Goal: Transaction & Acquisition: Purchase product/service

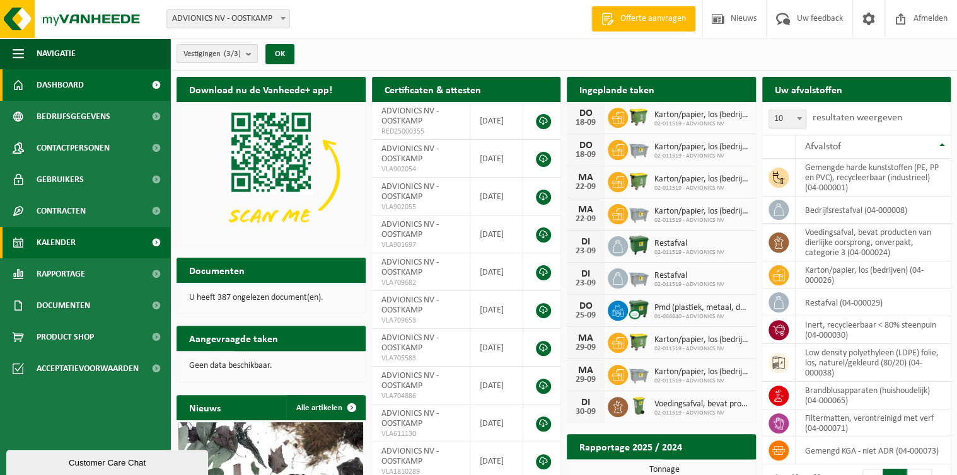
click at [54, 241] on span "Kalender" at bounding box center [56, 243] width 39 height 32
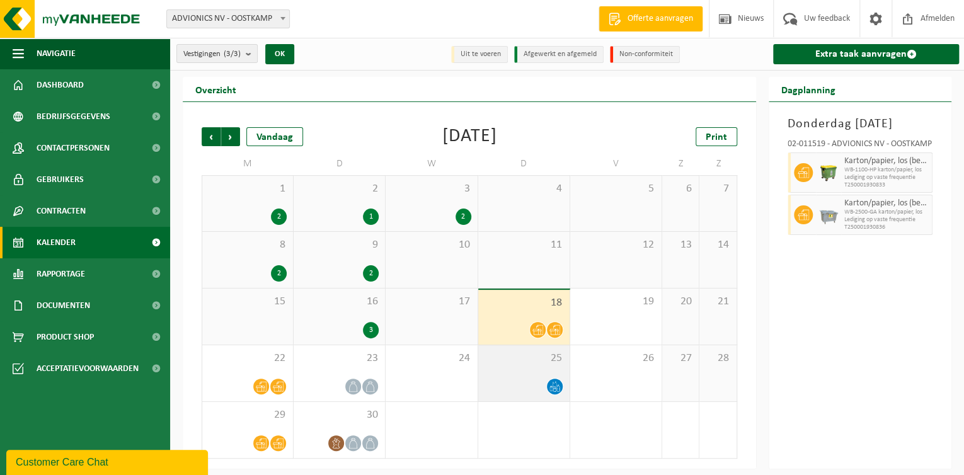
click at [544, 376] on div "25" at bounding box center [523, 373] width 91 height 56
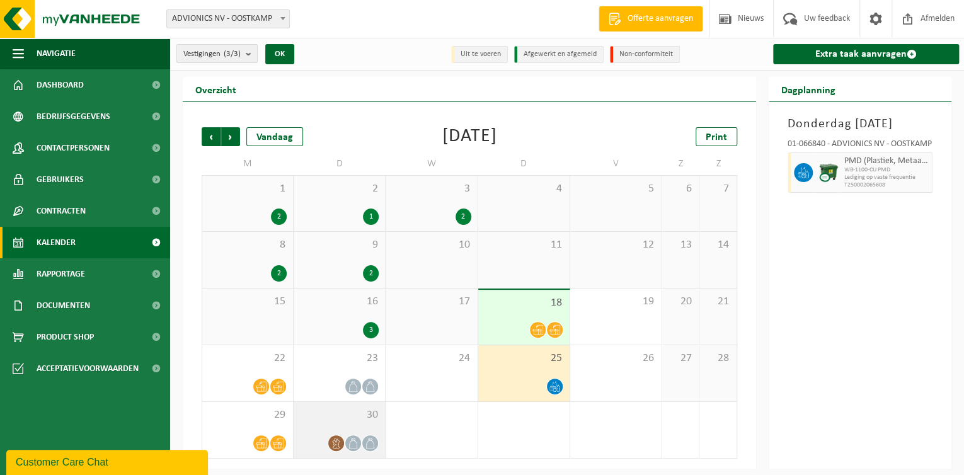
click at [340, 418] on span "30" at bounding box center [339, 415] width 79 height 14
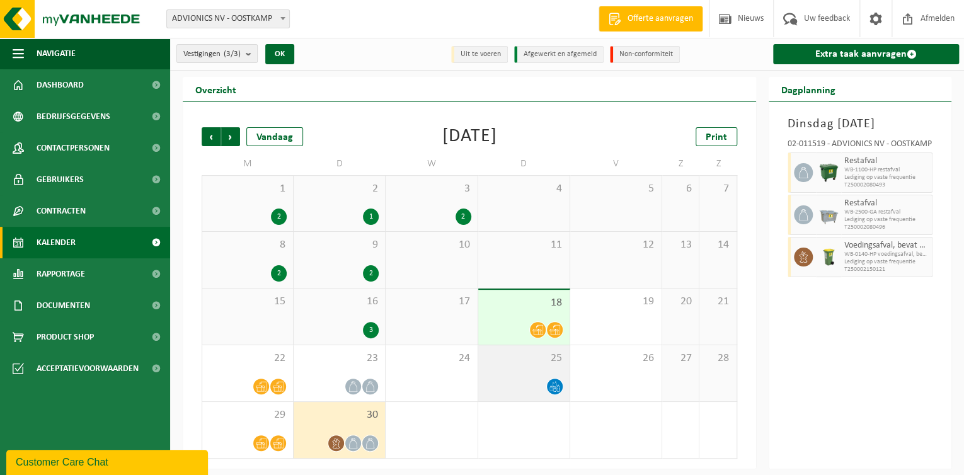
click at [503, 359] on span "25" at bounding box center [524, 359] width 79 height 14
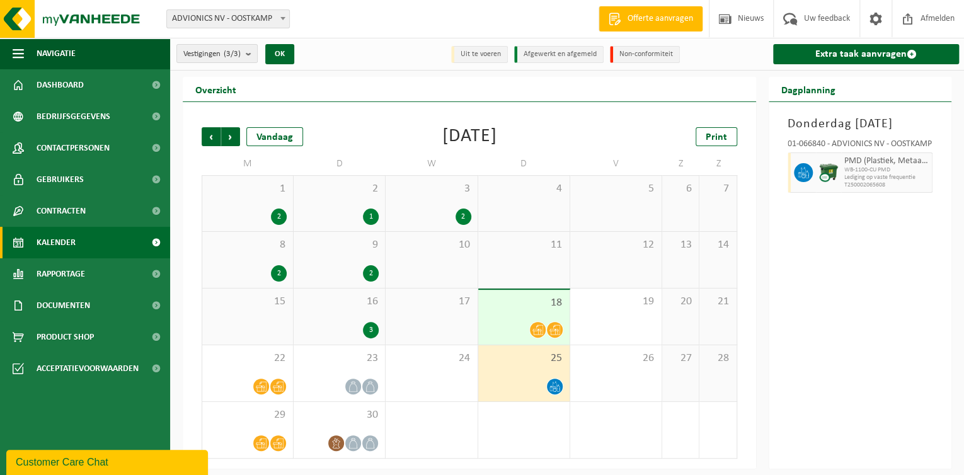
click at [310, 319] on div "16 3" at bounding box center [339, 317] width 91 height 56
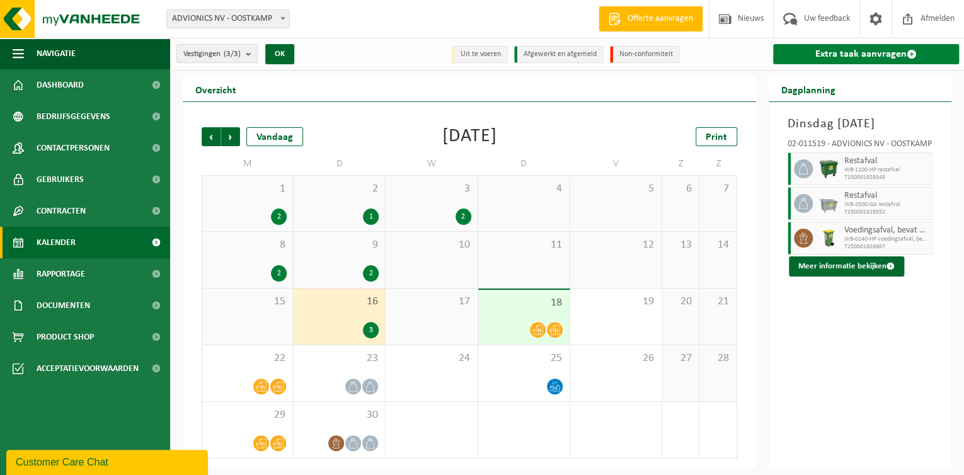
click at [853, 55] on link "Extra taak aanvragen" at bounding box center [866, 54] width 186 height 20
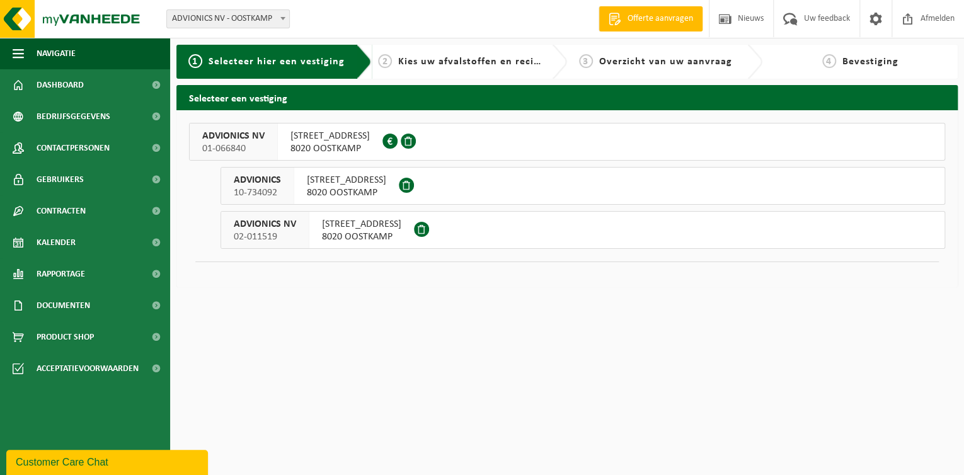
click at [354, 139] on span "SIEMENSLAAN 16" at bounding box center [330, 136] width 79 height 13
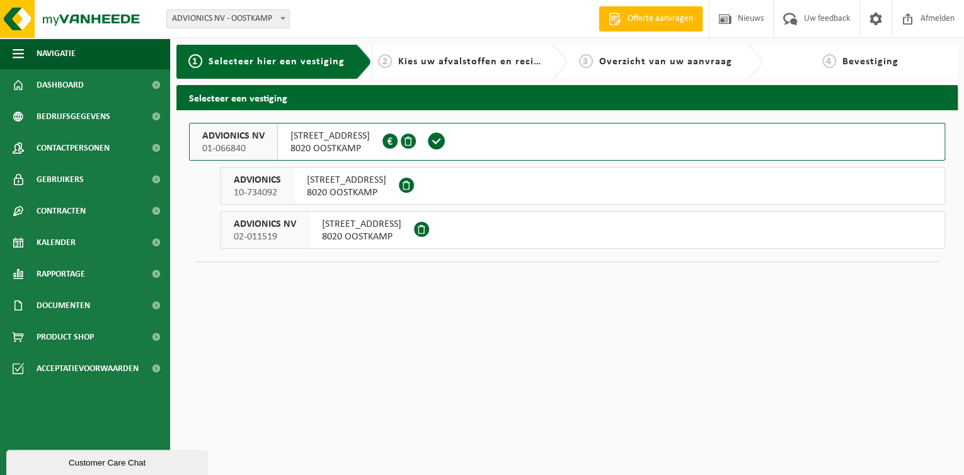
click at [330, 187] on span "8020 OOSTKAMP" at bounding box center [346, 193] width 79 height 13
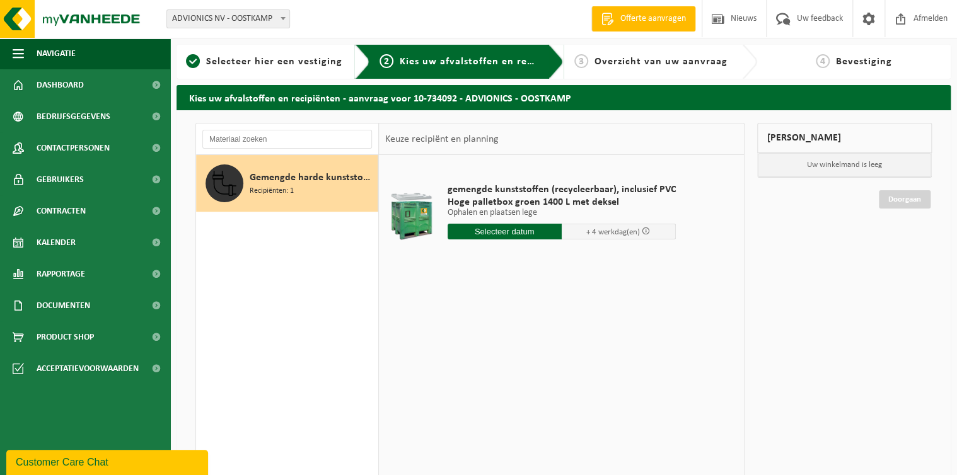
click at [486, 229] on input "text" at bounding box center [504, 232] width 114 height 16
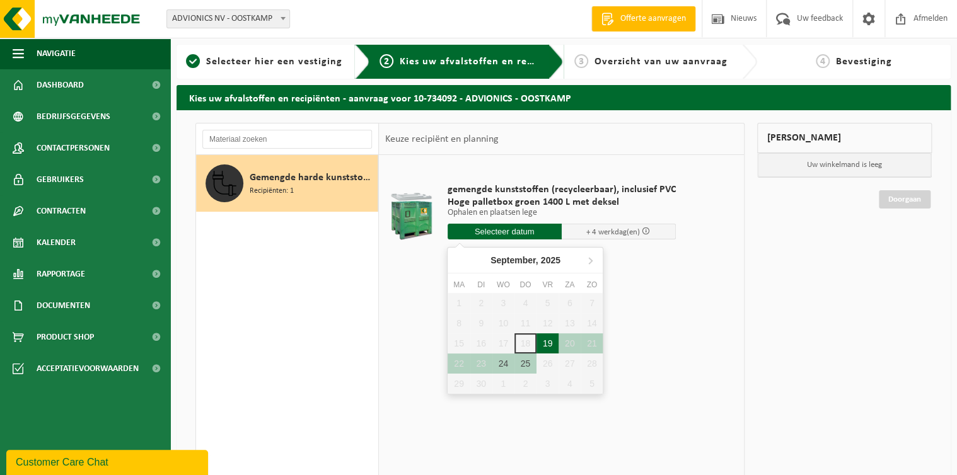
click at [542, 340] on div "19" at bounding box center [547, 343] width 22 height 20
type input "Van [DATE]"
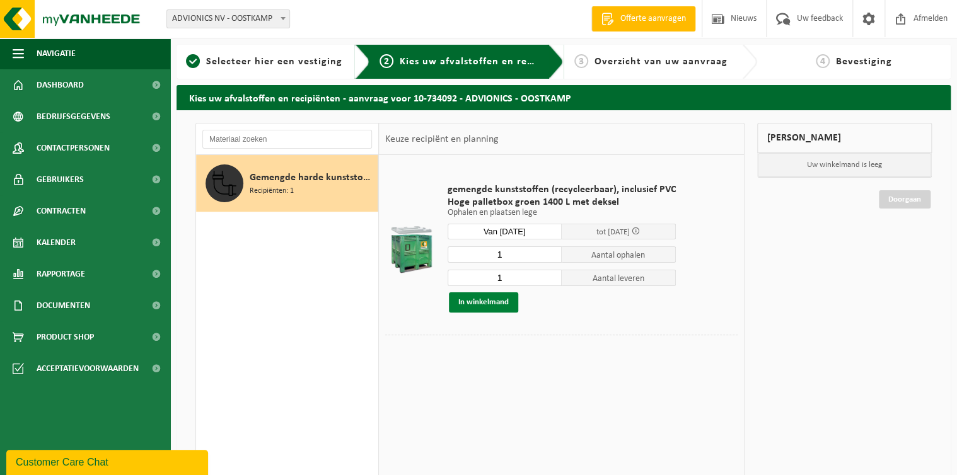
click at [474, 299] on button "In winkelmand" at bounding box center [483, 302] width 69 height 20
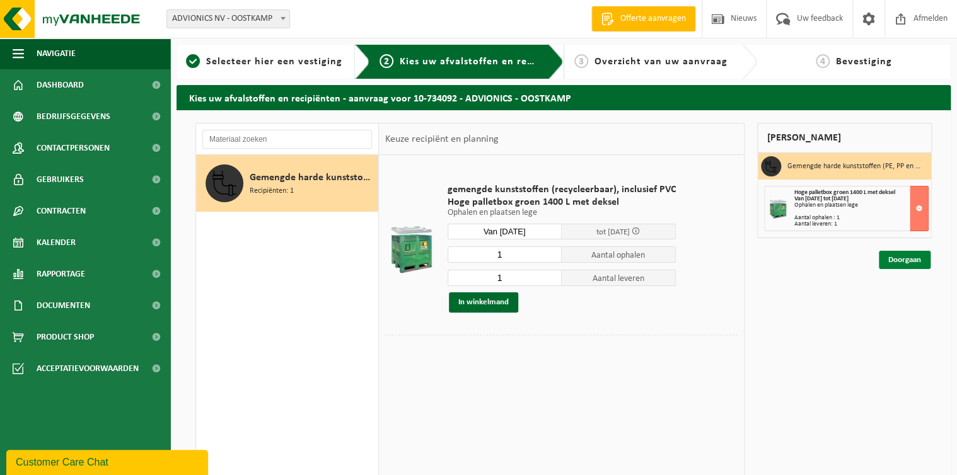
click at [899, 262] on link "Doorgaan" at bounding box center [904, 260] width 52 height 18
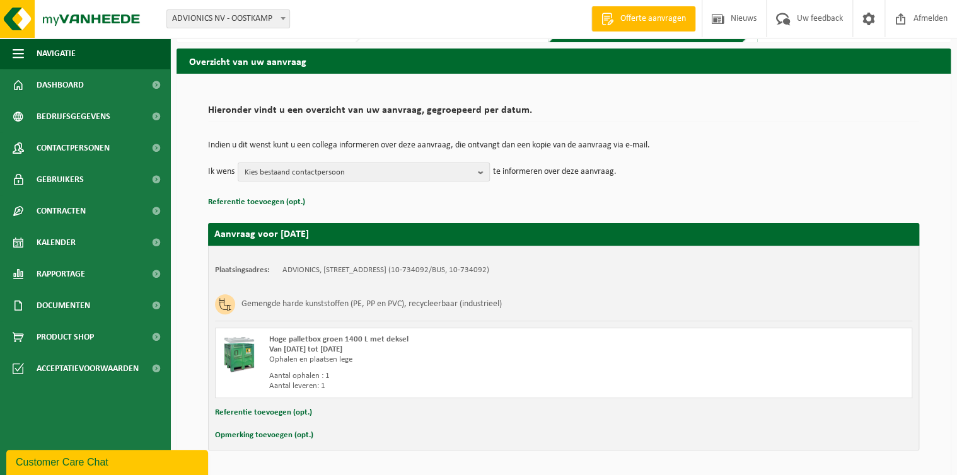
scroll to position [75, 0]
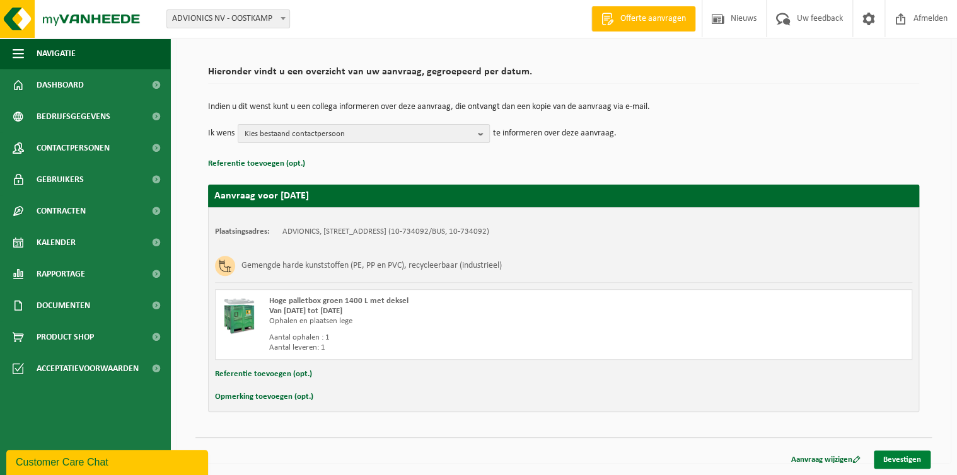
click at [906, 459] on link "Bevestigen" at bounding box center [901, 460] width 57 height 18
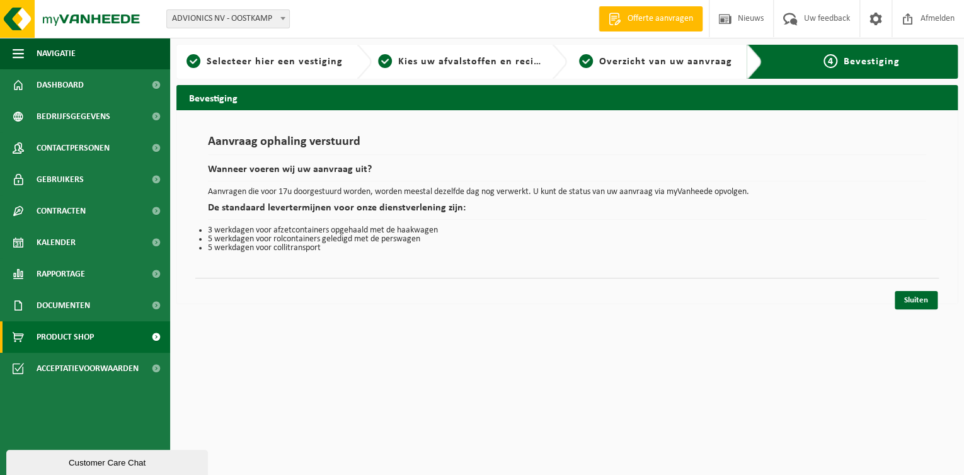
click at [74, 340] on span "Product Shop" at bounding box center [65, 337] width 57 height 32
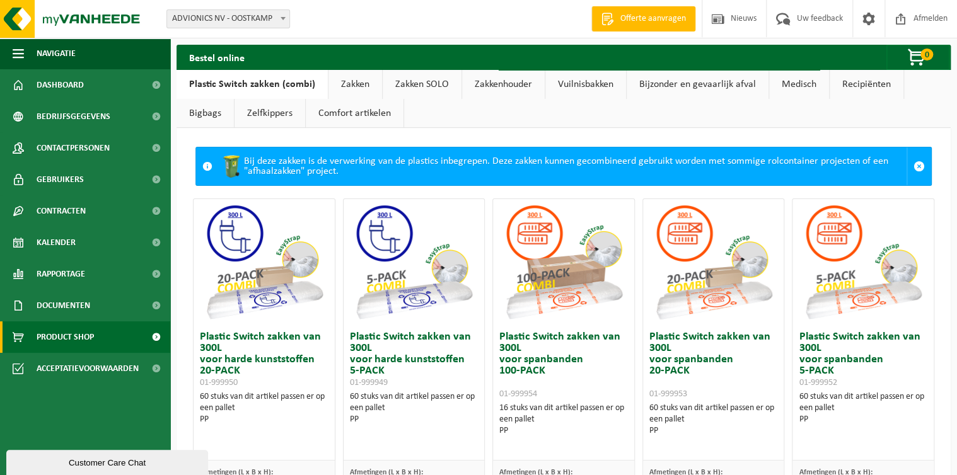
click at [354, 85] on link "Zakken" at bounding box center [355, 84] width 54 height 29
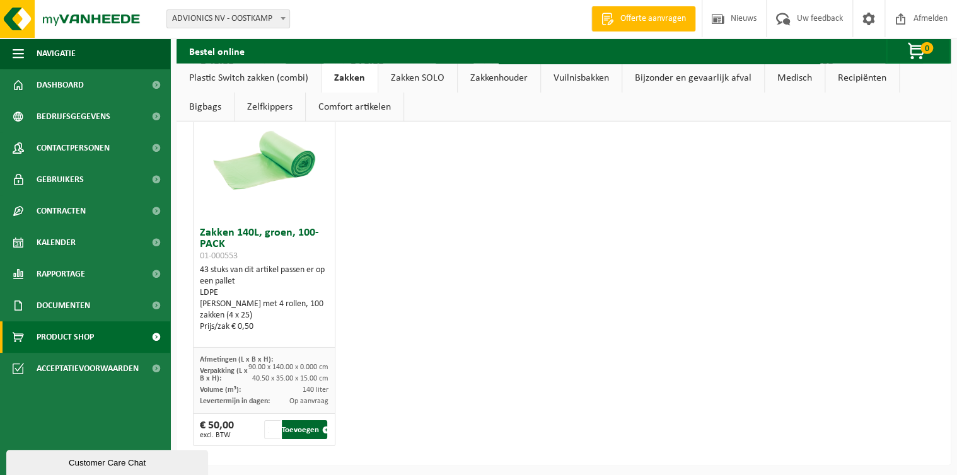
click at [423, 76] on link "Zakken SOLO" at bounding box center [417, 78] width 79 height 29
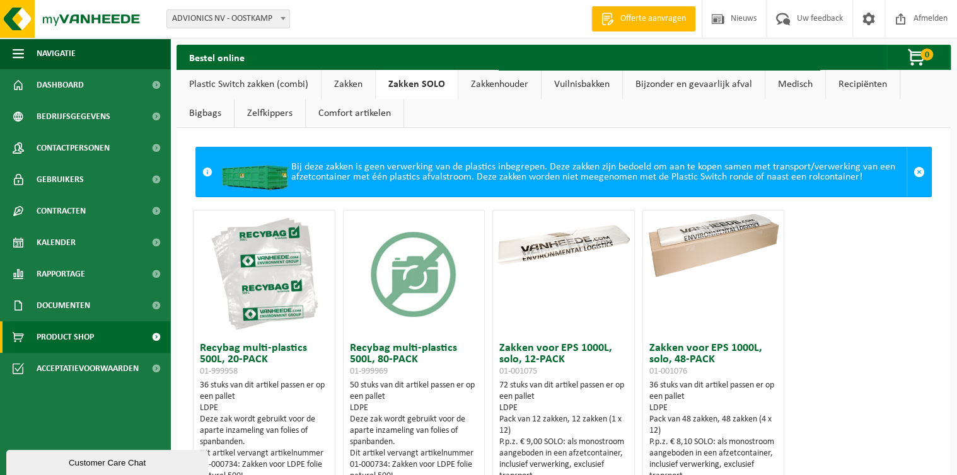
click at [197, 109] on link "Bigbags" at bounding box center [204, 113] width 57 height 29
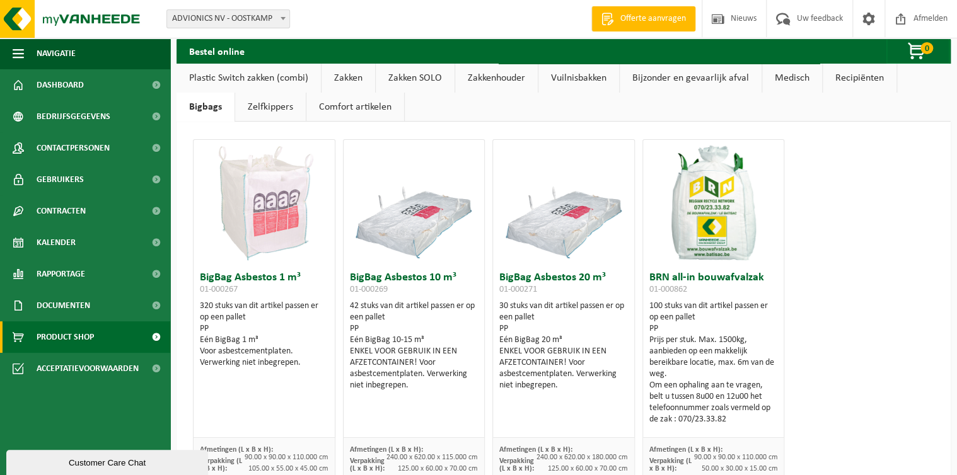
scroll to position [100, 0]
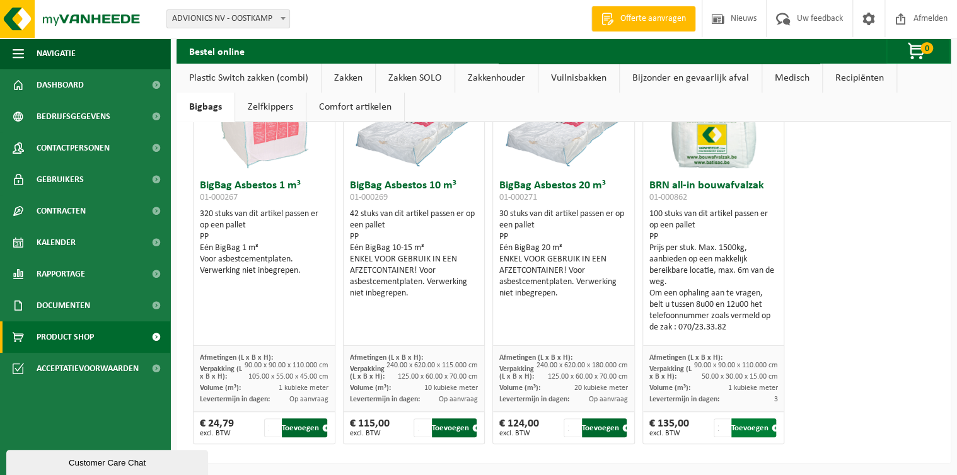
click at [739, 426] on button "Toevoegen" at bounding box center [753, 427] width 45 height 19
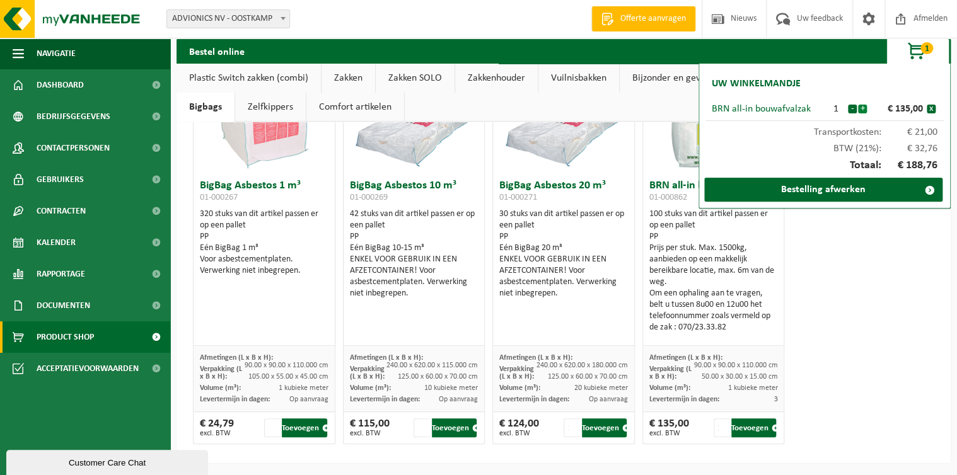
click at [860, 110] on button "+" at bounding box center [862, 109] width 9 height 9
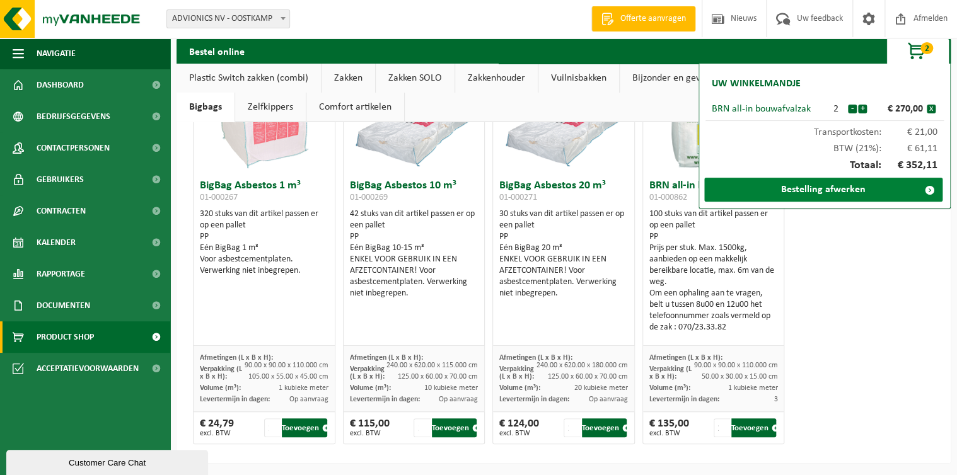
click at [849, 189] on link "Bestelling afwerken" at bounding box center [823, 190] width 238 height 24
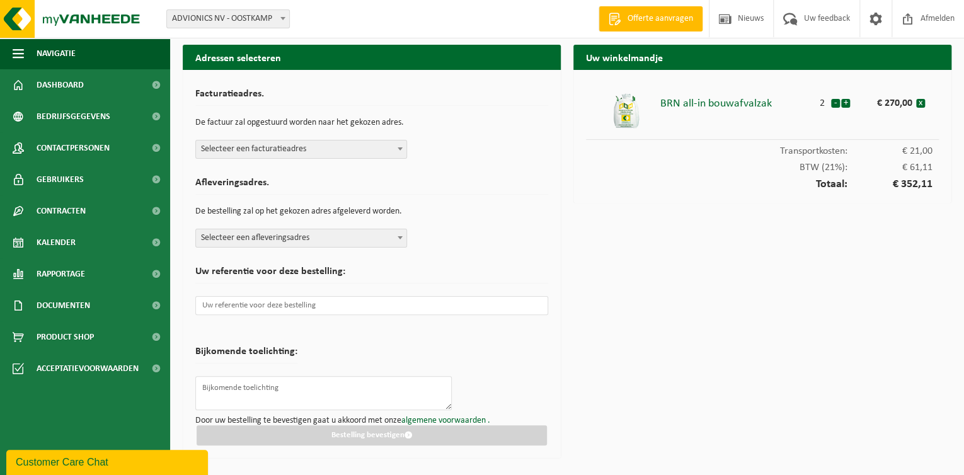
click at [695, 350] on div "Uw winkelmandje BRN all-in bouwafvalzak 2 - + € 270,00 x Transportkosten: € 21,…" at bounding box center [762, 255] width 391 height 420
click at [260, 313] on input "text" at bounding box center [371, 305] width 353 height 19
click at [269, 146] on span "Selecteer een facturatieadres" at bounding box center [301, 150] width 210 height 18
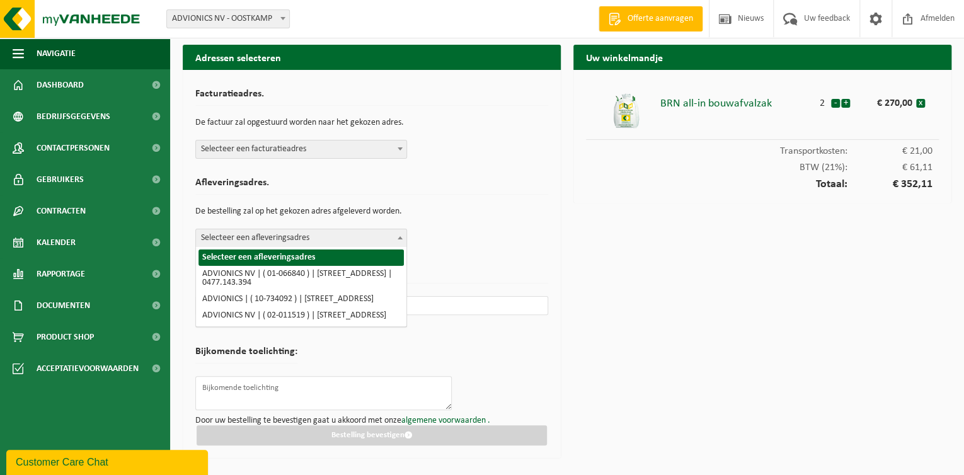
click at [270, 238] on span "Selecteer een afleveringsadres" at bounding box center [301, 238] width 210 height 18
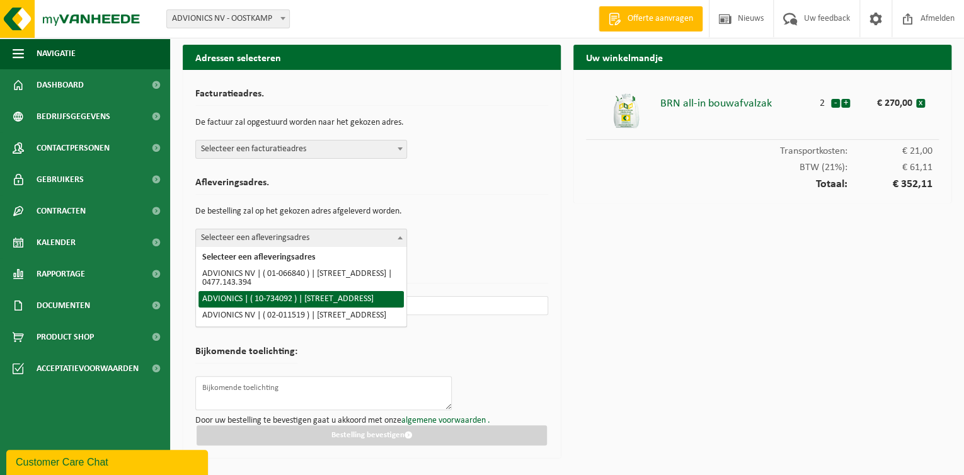
select select "8518"
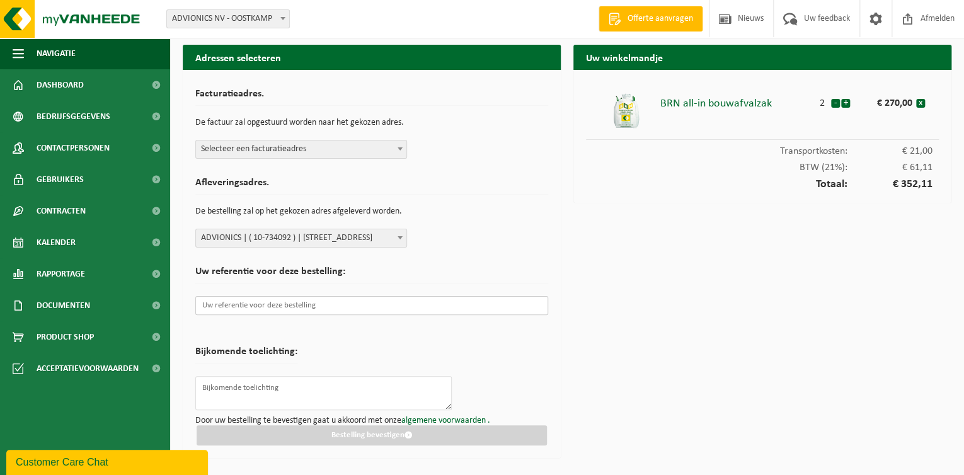
click at [270, 304] on input "text" at bounding box center [371, 305] width 353 height 19
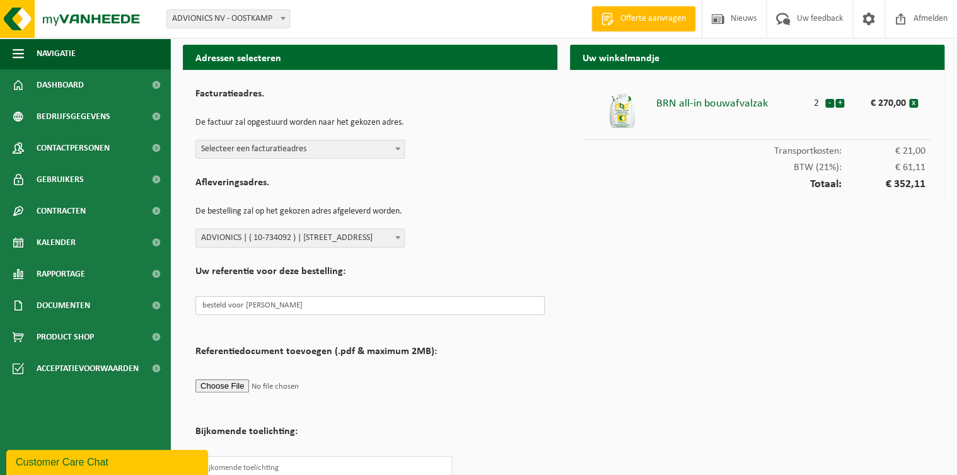
click at [233, 304] on input "besteld voor [PERSON_NAME]" at bounding box center [369, 305] width 349 height 19
type input "Besteld door [PERSON_NAME]"
click at [297, 146] on span "Selecteer een facturatieadres" at bounding box center [300, 150] width 208 height 18
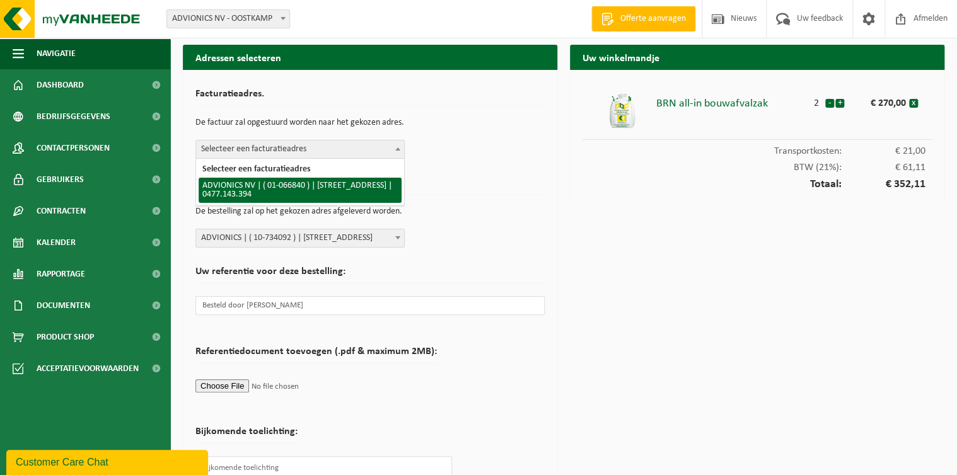
select select "8475"
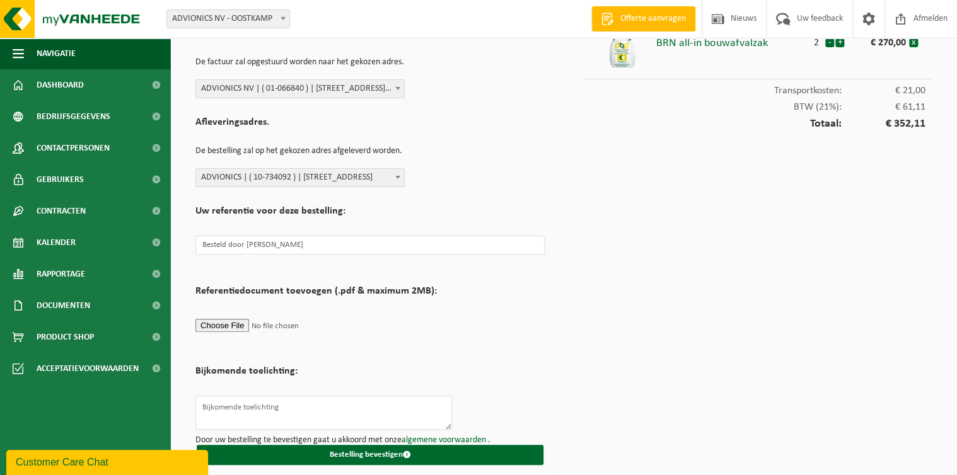
scroll to position [67, 0]
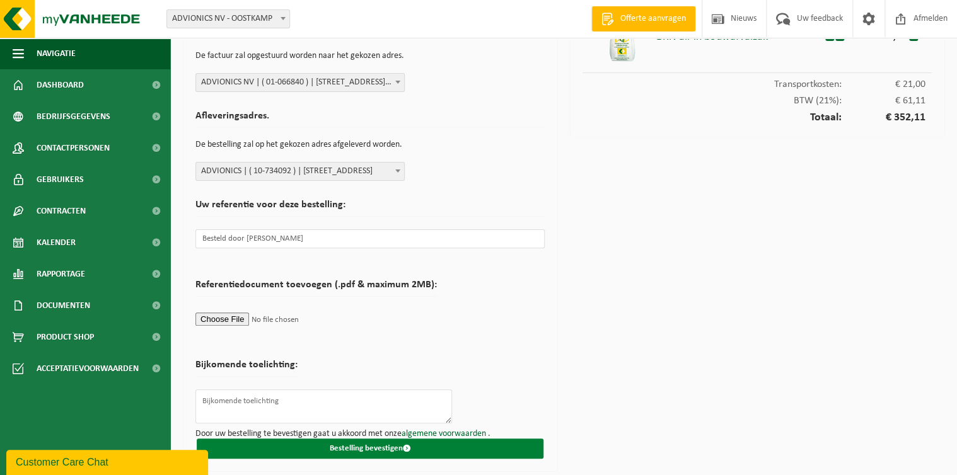
click at [430, 446] on button "Bestelling bevestigen" at bounding box center [370, 449] width 347 height 20
